Goal: Task Accomplishment & Management: Use online tool/utility

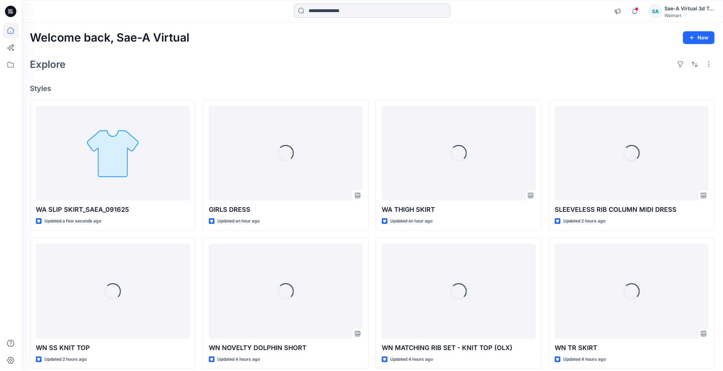
click at [181, 16] on input at bounding box center [372, 11] width 156 height 14
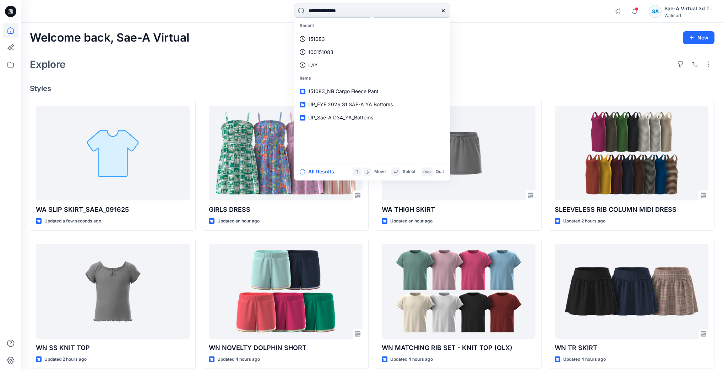
type input "**********"
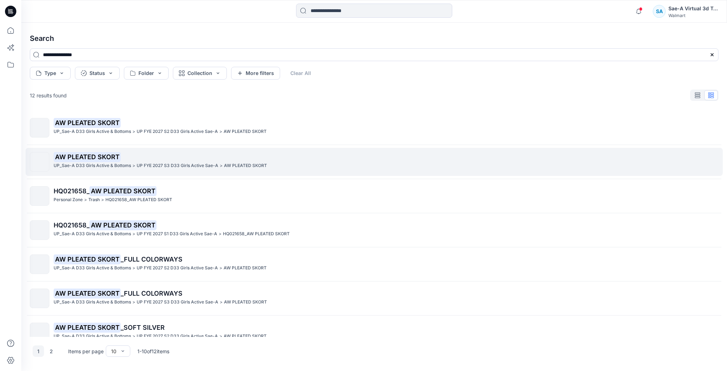
click at [181, 113] on p "AW PLEATED SKORT" at bounding box center [386, 157] width 665 height 10
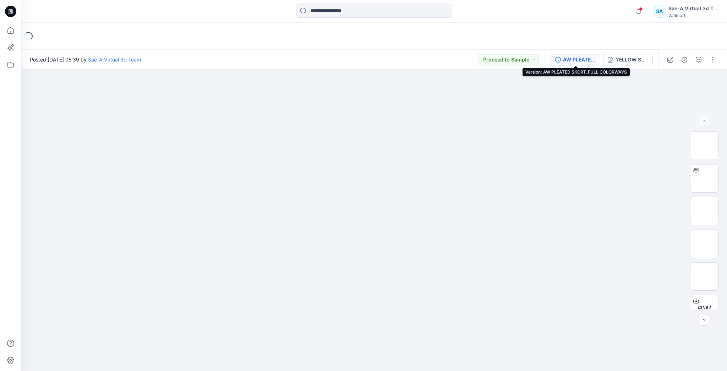
click at [181, 56] on div "AW PLEATED SKORT_FULL COLORWAYS" at bounding box center [579, 60] width 33 height 8
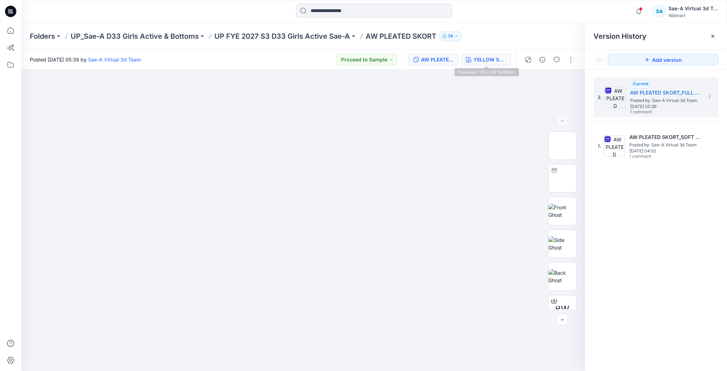
click at [181, 60] on div "YELLOW SUNDIAL" at bounding box center [490, 60] width 33 height 8
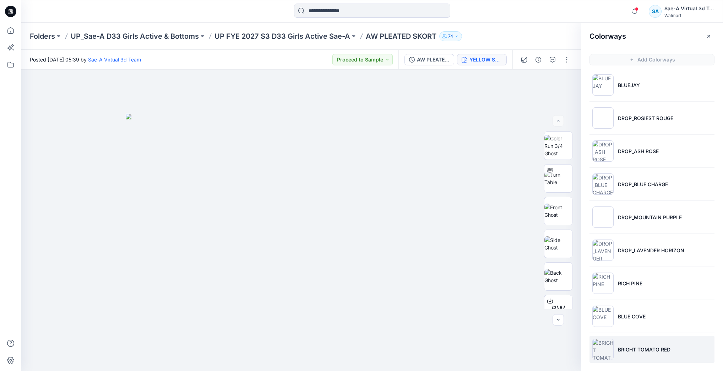
scroll to position [43, 0]
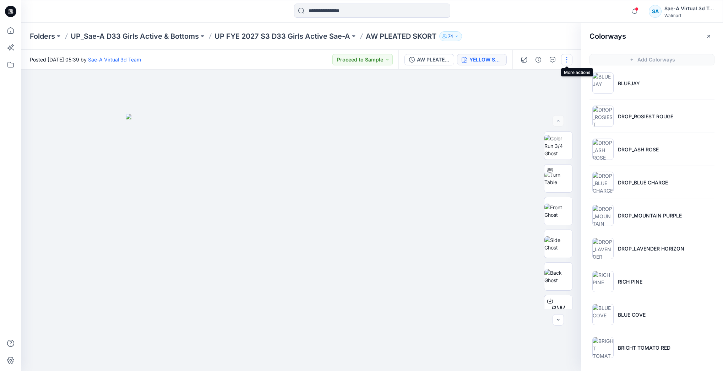
click at [181, 62] on button "button" at bounding box center [566, 59] width 11 height 11
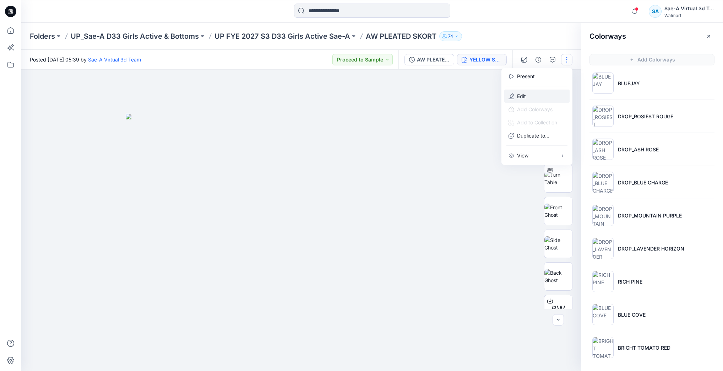
click at [181, 94] on button "Edit" at bounding box center [536, 95] width 65 height 13
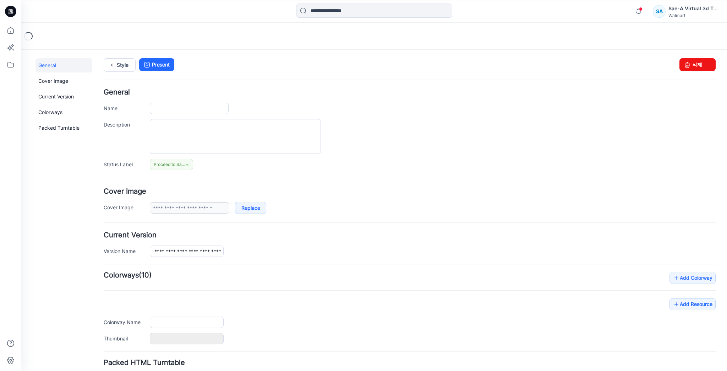
type input "**********"
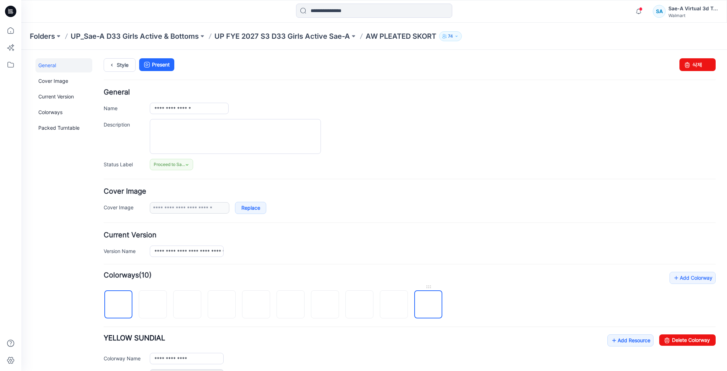
click at [429, 305] on img at bounding box center [429, 305] width 0 height 0
click at [153, 355] on input "**********" at bounding box center [187, 358] width 74 height 11
type input "**********"
click at [279, 339] on div "**********" at bounding box center [410, 357] width 612 height 46
click at [283, 336] on div "**********" at bounding box center [410, 357] width 612 height 46
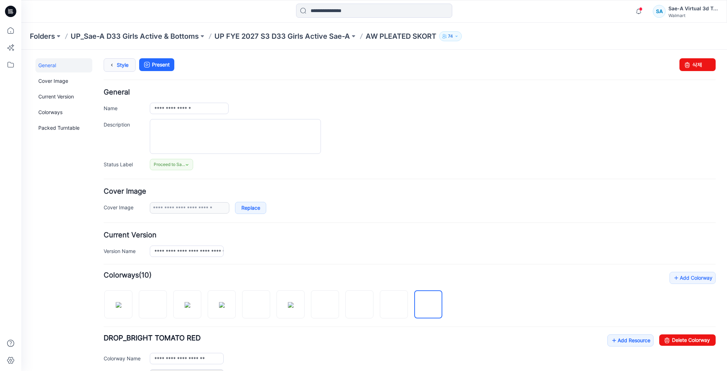
click at [131, 64] on link "Style" at bounding box center [120, 64] width 32 height 13
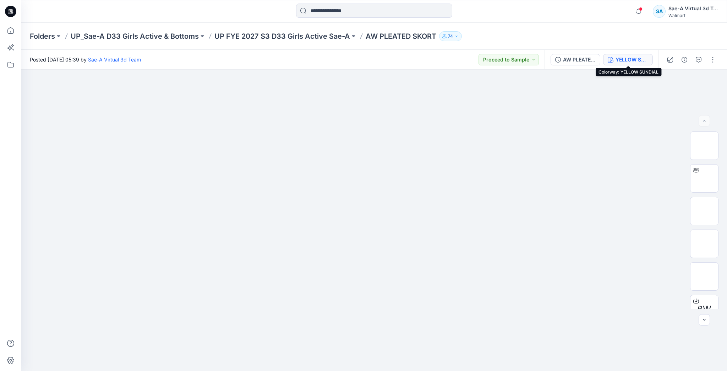
click at [625, 60] on div "YELLOW SUNDIAL" at bounding box center [632, 60] width 33 height 8
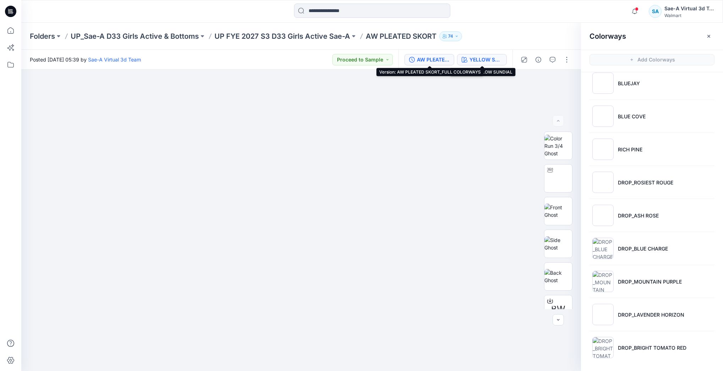
click at [423, 59] on div "AW PLEATED SKORT_FULL COLORWAYS" at bounding box center [433, 60] width 33 height 8
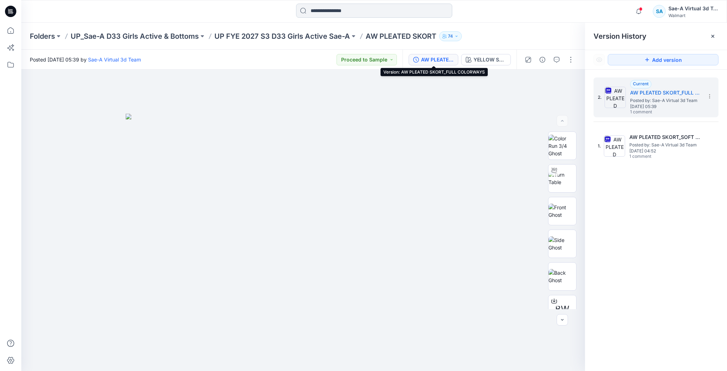
click at [338, 8] on input at bounding box center [374, 11] width 156 height 14
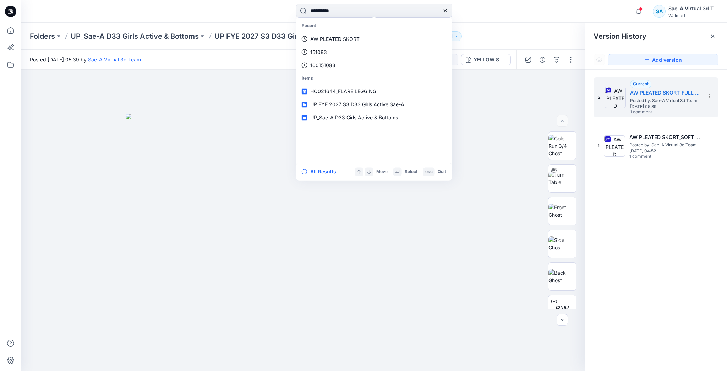
type input "**********"
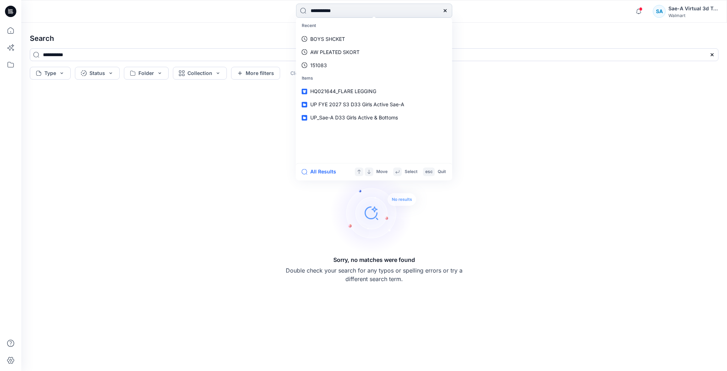
type input "**********"
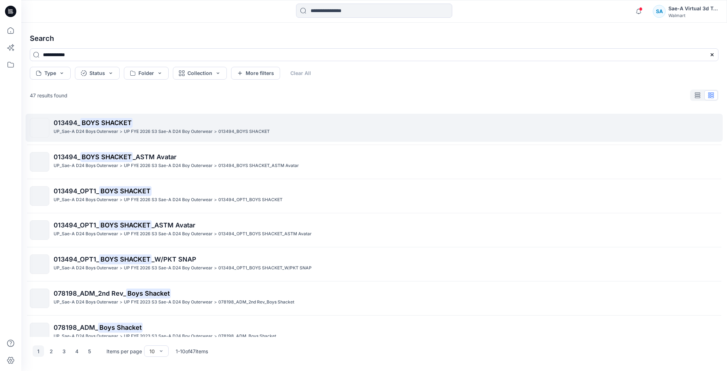
click at [126, 130] on p "UP FYE 2026 S3 Sae-A D24 Boy Outerwear" at bounding box center [168, 131] width 89 height 7
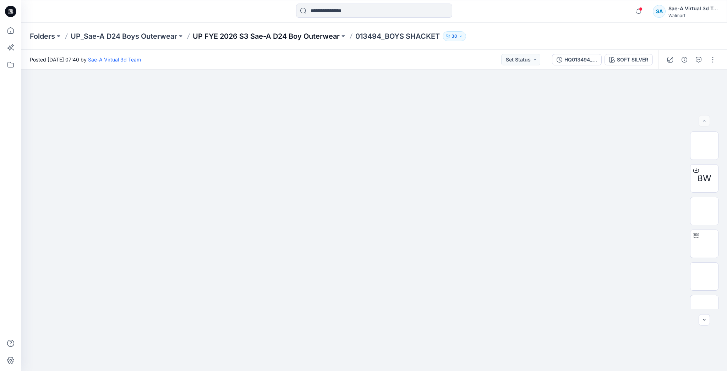
click at [336, 34] on p "UP FYE 2026 S3 Sae-A D24 Boy Outerwear" at bounding box center [266, 36] width 147 height 10
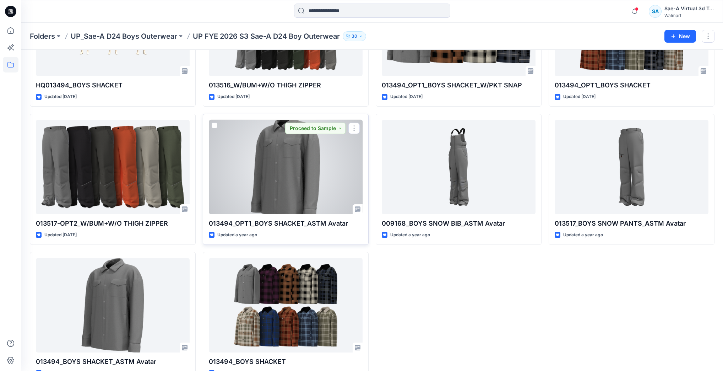
scroll to position [67, 0]
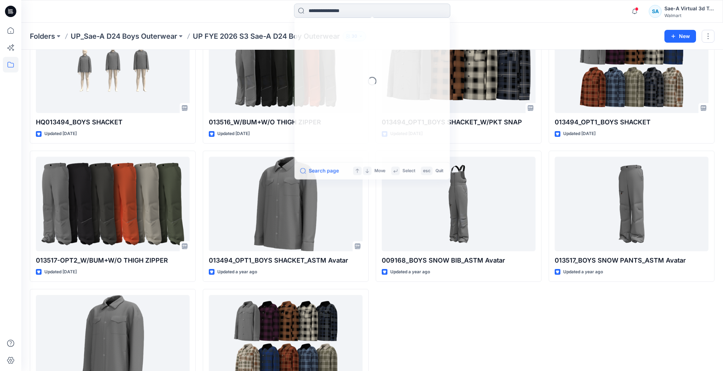
click at [382, 7] on input at bounding box center [372, 11] width 156 height 14
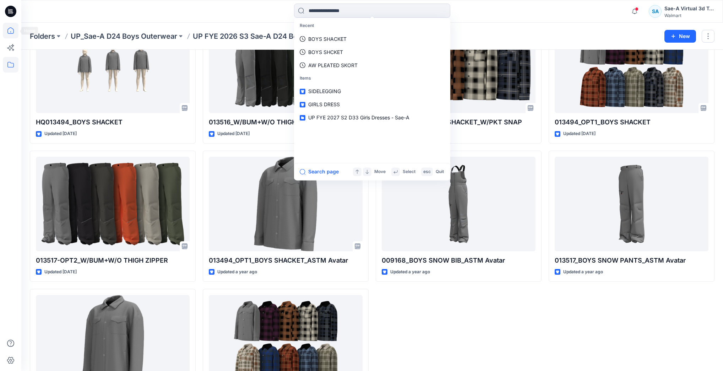
click at [11, 31] on icon at bounding box center [11, 31] width 16 height 16
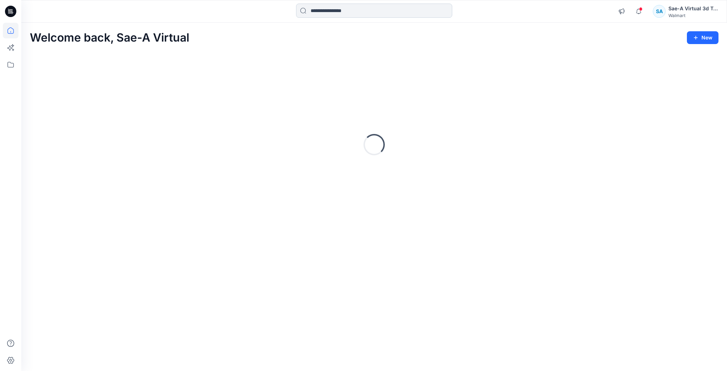
drag, startPoint x: 328, startPoint y: 13, endPoint x: 323, endPoint y: 11, distance: 6.0
click at [328, 13] on input at bounding box center [374, 11] width 156 height 14
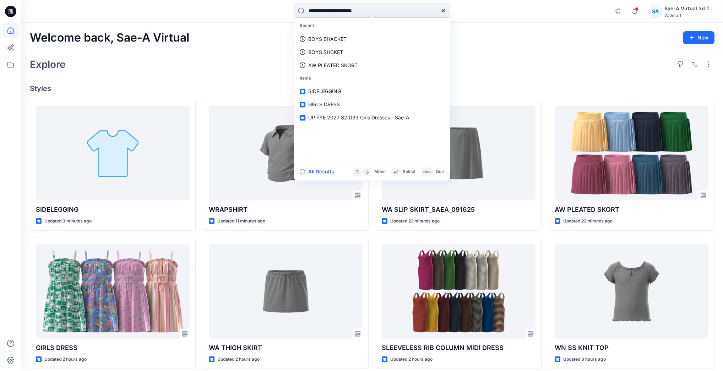
type input "**********"
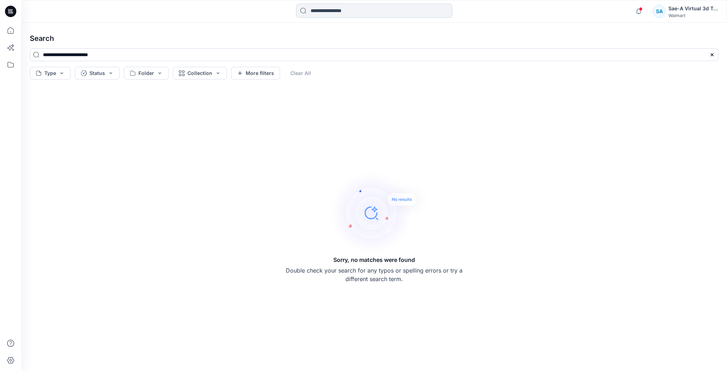
click at [359, 8] on input at bounding box center [374, 11] width 156 height 14
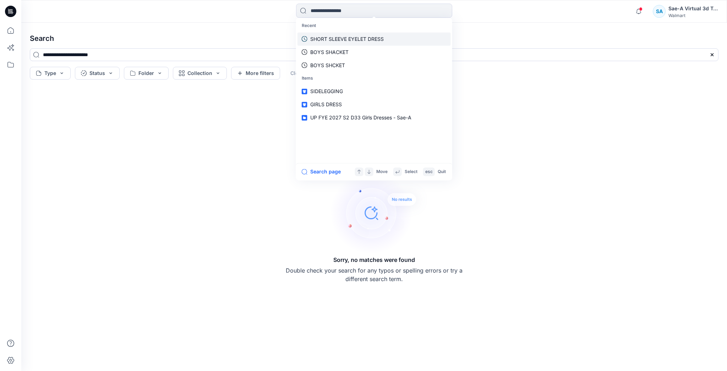
click at [359, 34] on link "SHORT SLEEVE EYELET DRESS" at bounding box center [374, 38] width 153 height 13
click at [355, 11] on input at bounding box center [374, 11] width 156 height 14
click at [333, 38] on p "SHORT SLEEVE EYELET DRESS" at bounding box center [347, 38] width 74 height 7
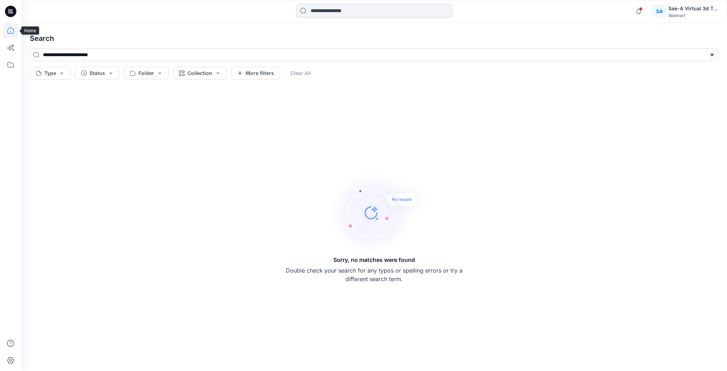
click at [13, 33] on icon at bounding box center [10, 30] width 6 height 6
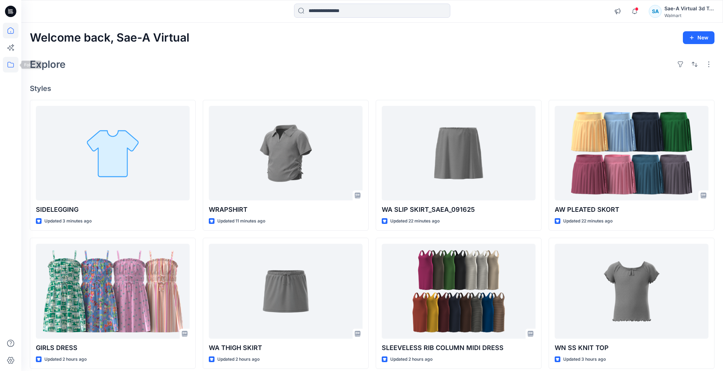
click at [16, 65] on icon at bounding box center [11, 65] width 16 height 16
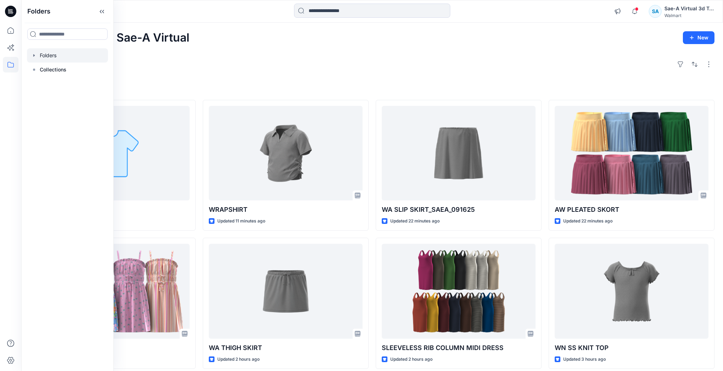
click at [64, 58] on div at bounding box center [67, 55] width 81 height 14
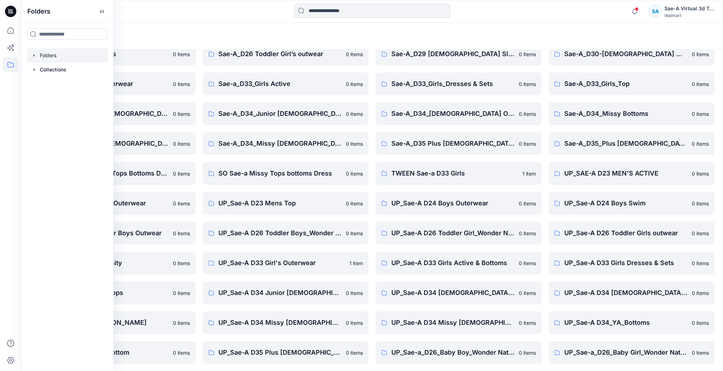
scroll to position [156, 0]
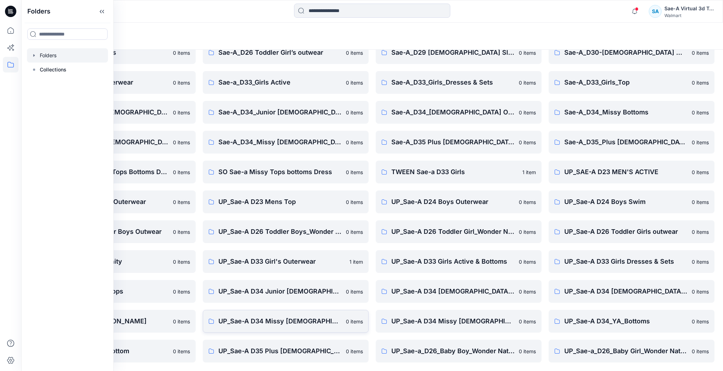
click at [287, 317] on p "UP_Sae-A D34 Missy [DEMOGRAPHIC_DATA] Dresses" at bounding box center [279, 321] width 123 height 10
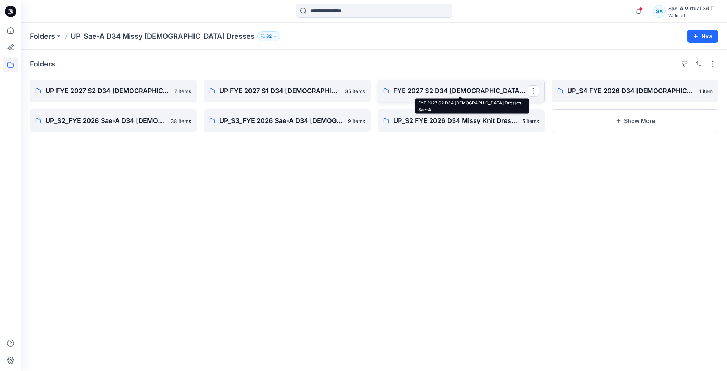
click at [431, 91] on p "FYE 2027 S2 D34 [DEMOGRAPHIC_DATA] Dresses - Sae-A" at bounding box center [460, 91] width 134 height 10
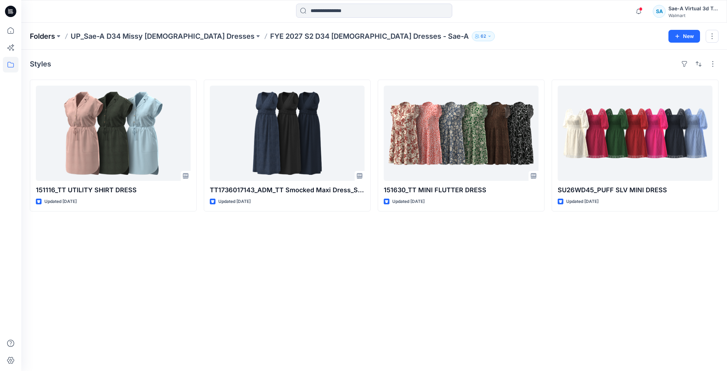
click at [54, 39] on p "Folders" at bounding box center [42, 36] width 25 height 10
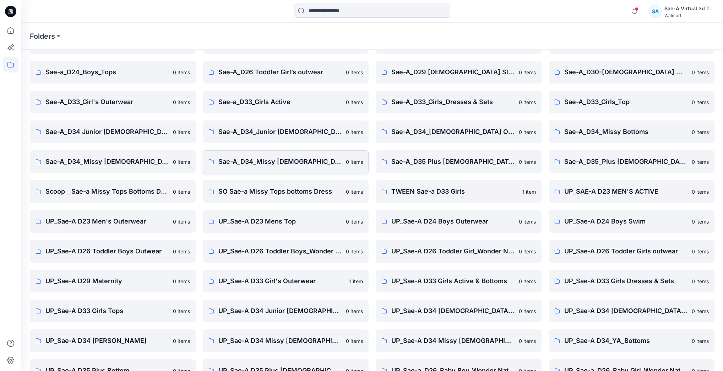
scroll to position [156, 0]
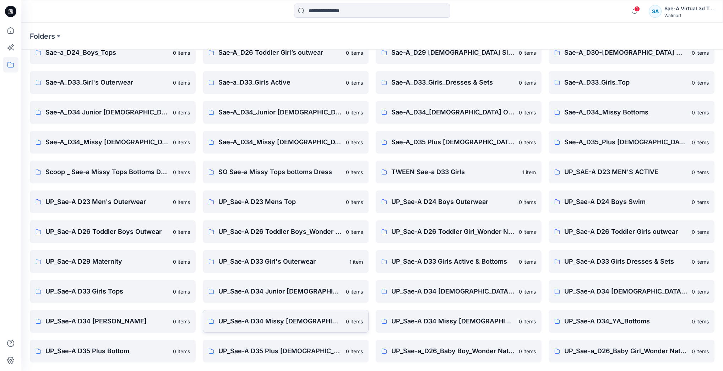
click at [331, 322] on p "UP_Sae-A D34 Missy [DEMOGRAPHIC_DATA] Dresses" at bounding box center [279, 321] width 123 height 10
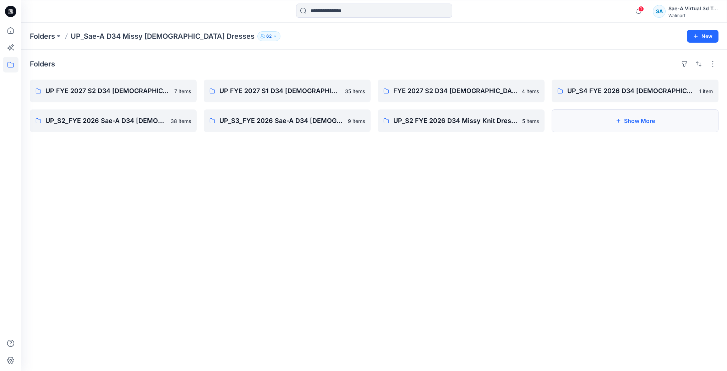
click at [661, 118] on button "Show More" at bounding box center [635, 120] width 167 height 23
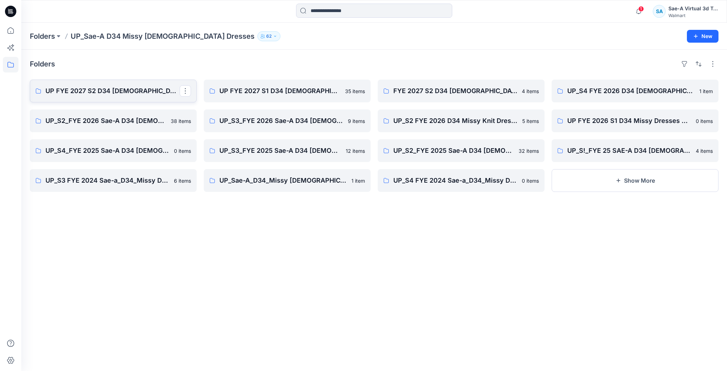
click at [115, 91] on p "UP FYE 2027 S2 D34 [DEMOGRAPHIC_DATA] Dresses" at bounding box center [112, 91] width 134 height 10
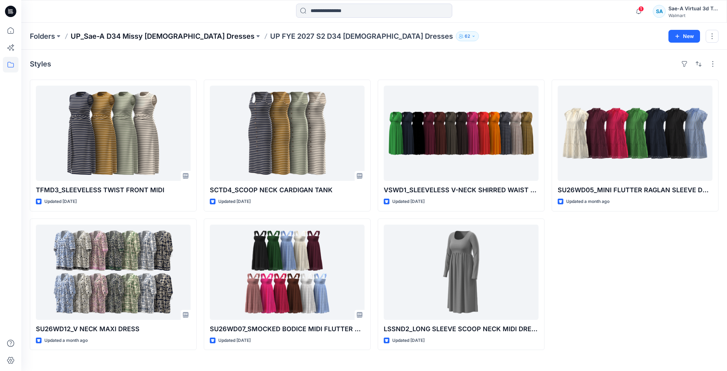
click at [155, 36] on p "UP_Sae-A D34 Missy [DEMOGRAPHIC_DATA] Dresses" at bounding box center [163, 36] width 184 height 10
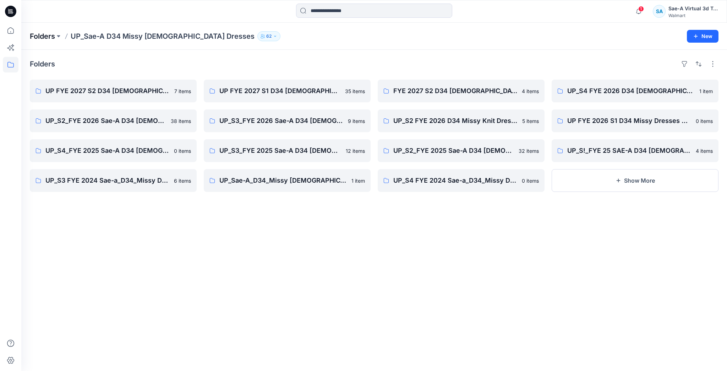
click at [48, 37] on p "Folders" at bounding box center [42, 36] width 25 height 10
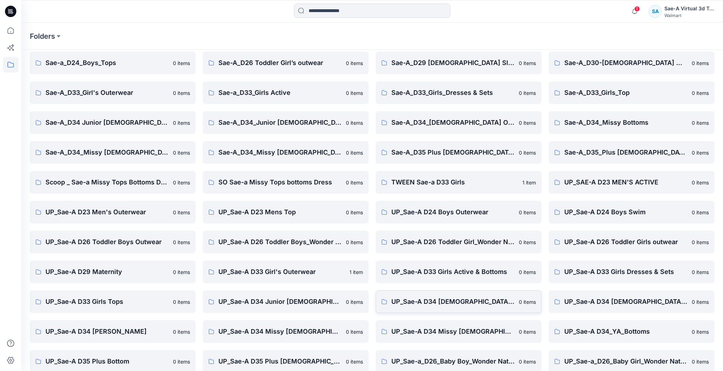
scroll to position [156, 0]
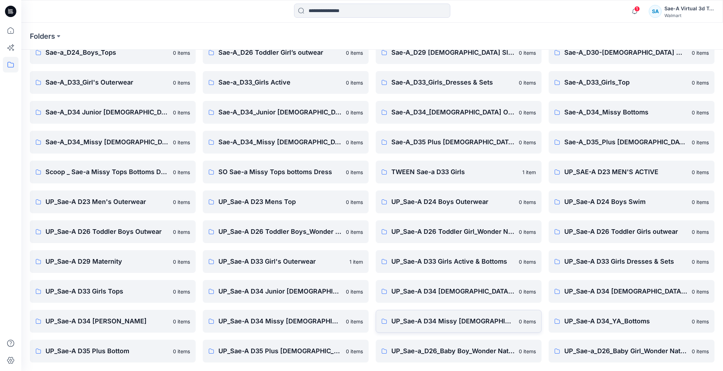
click at [463, 318] on p "UP_Sae-A D34 Missy [DEMOGRAPHIC_DATA] Top Woven" at bounding box center [452, 321] width 123 height 10
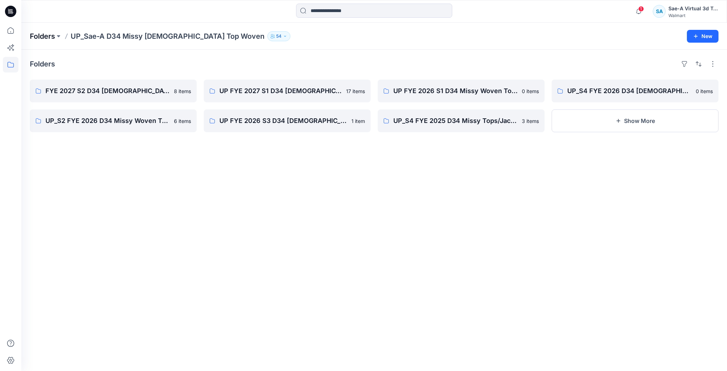
click at [47, 37] on p "Folders" at bounding box center [42, 36] width 25 height 10
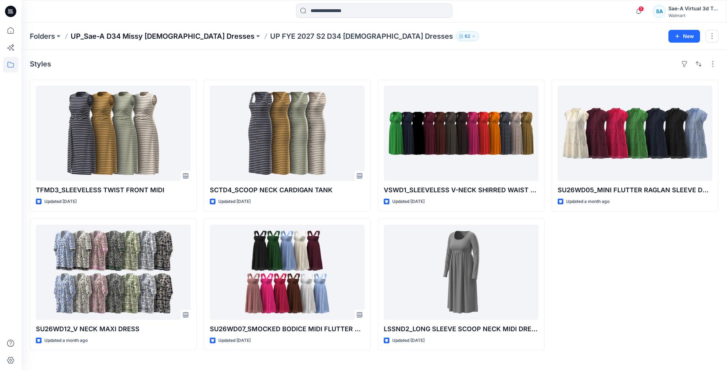
click at [146, 34] on p "UP_Sae-A D34 Missy [DEMOGRAPHIC_DATA] Dresses" at bounding box center [163, 36] width 184 height 10
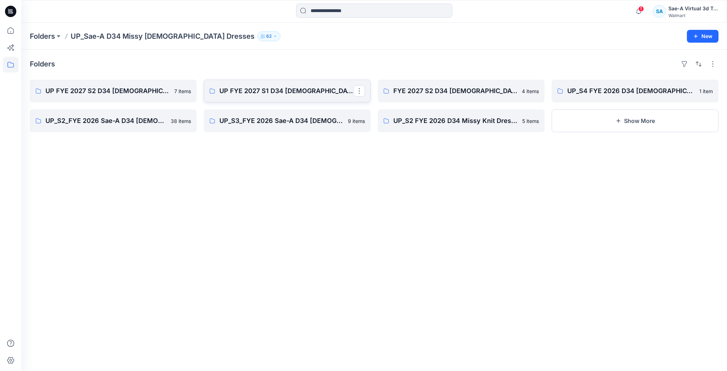
click at [259, 91] on p "UP FYE 2027 S1 D34 [DEMOGRAPHIC_DATA] Dresses" at bounding box center [286, 91] width 134 height 10
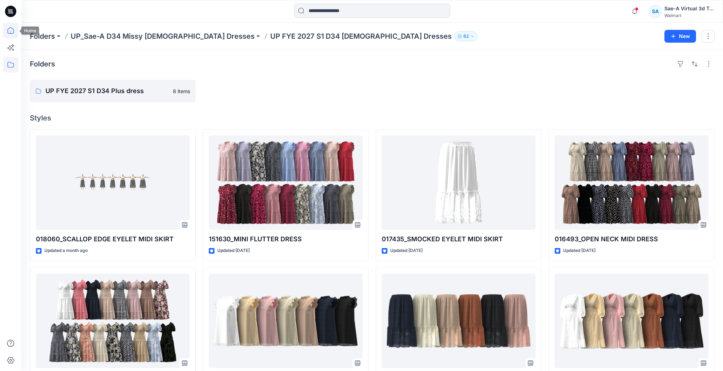
click at [13, 28] on icon at bounding box center [11, 31] width 16 height 16
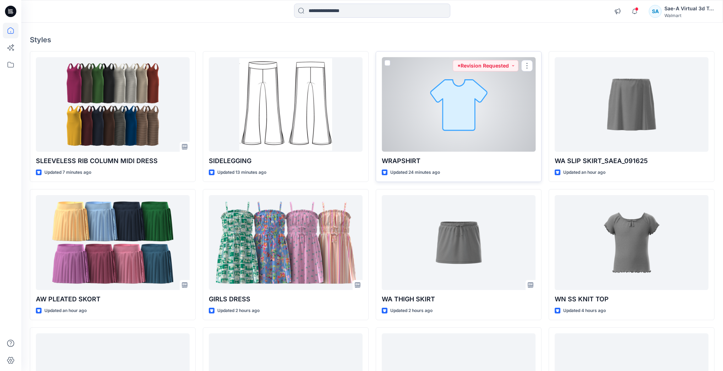
scroll to position [85, 0]
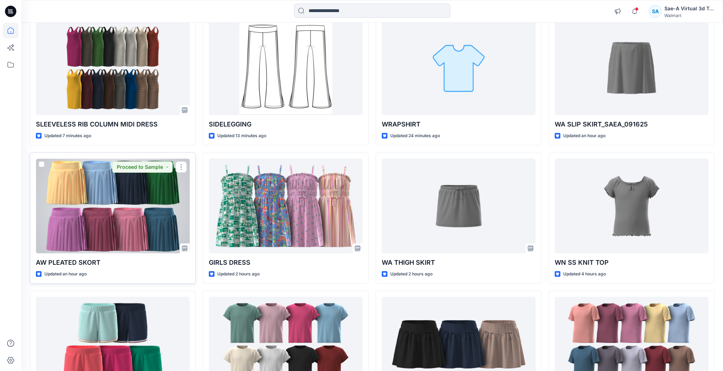
click at [167, 234] on div at bounding box center [113, 205] width 154 height 94
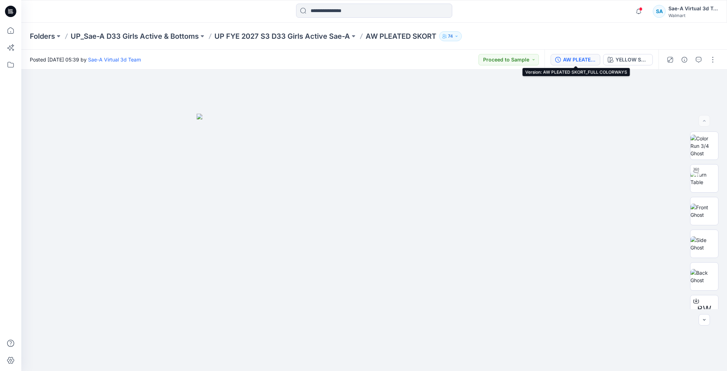
click at [585, 59] on div "AW PLEATED SKORT_FULL COLORWAYS" at bounding box center [579, 60] width 33 height 8
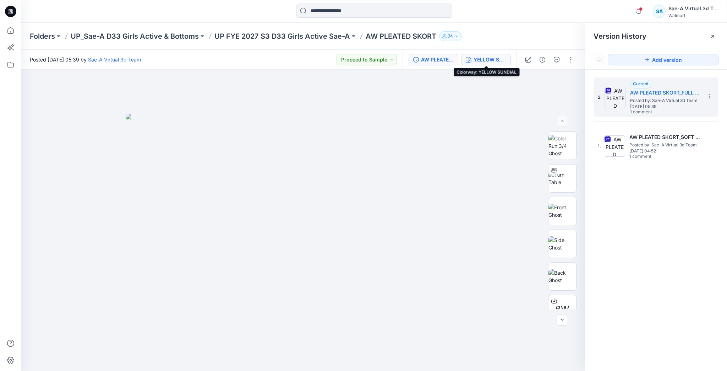
click at [484, 61] on div "YELLOW SUNDIAL" at bounding box center [490, 60] width 33 height 8
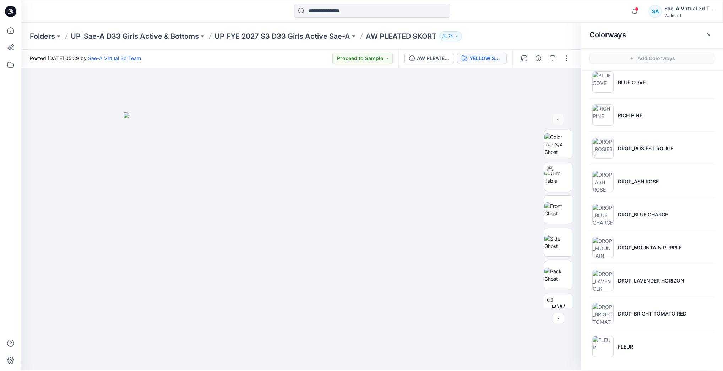
scroll to position [2, 0]
click at [647, 342] on li "FLEUR" at bounding box center [651, 345] width 125 height 27
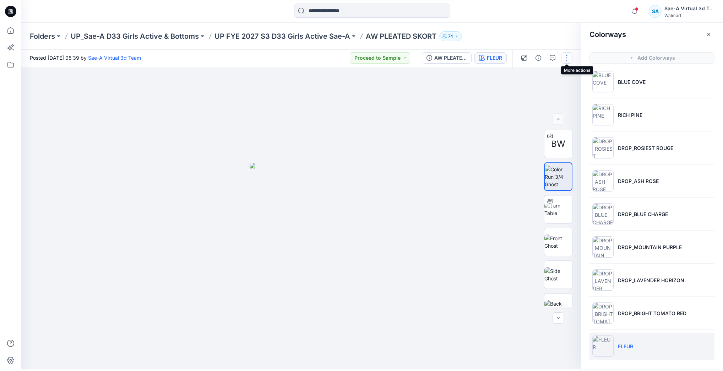
click at [568, 58] on button "button" at bounding box center [566, 57] width 11 height 11
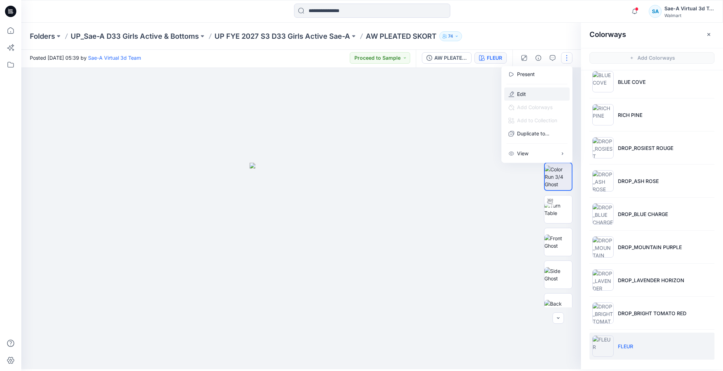
click at [536, 92] on button "Edit" at bounding box center [536, 93] width 65 height 13
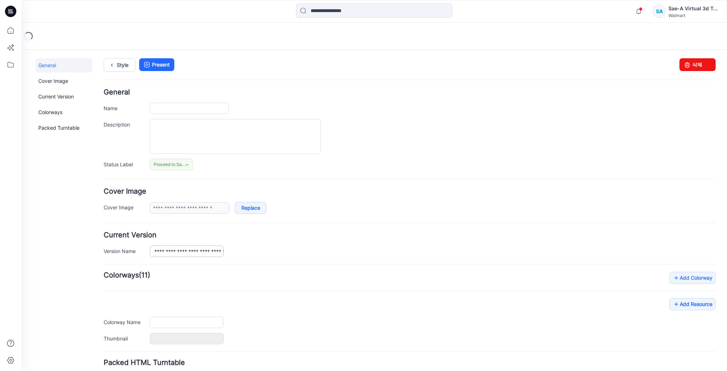
type input "**********"
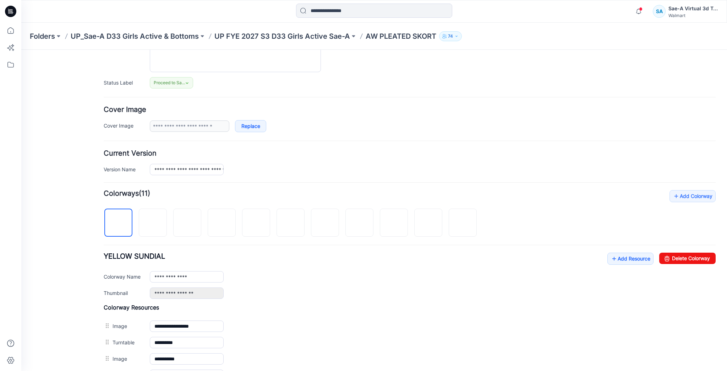
scroll to position [142, 0]
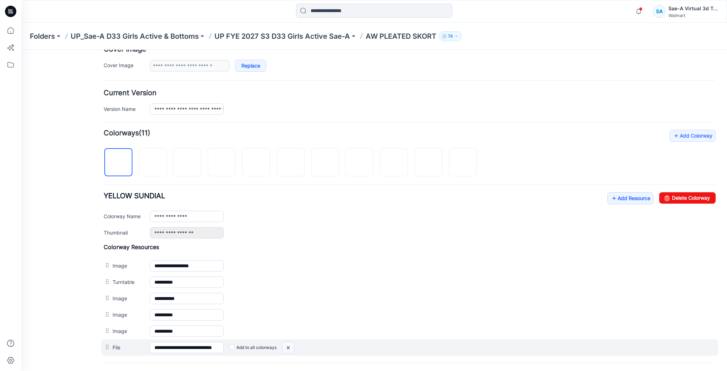
drag, startPoint x: 285, startPoint y: 344, endPoint x: 409, endPoint y: 86, distance: 286.1
click at [285, 344] on img at bounding box center [288, 348] width 11 height 12
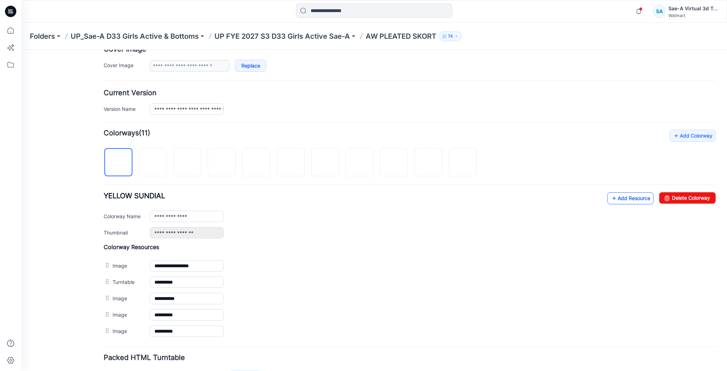
click at [628, 199] on link "Add Resource" at bounding box center [631, 198] width 46 height 12
click at [616, 194] on link "Add Resource" at bounding box center [631, 198] width 46 height 12
